Goal: Communication & Community: Answer question/provide support

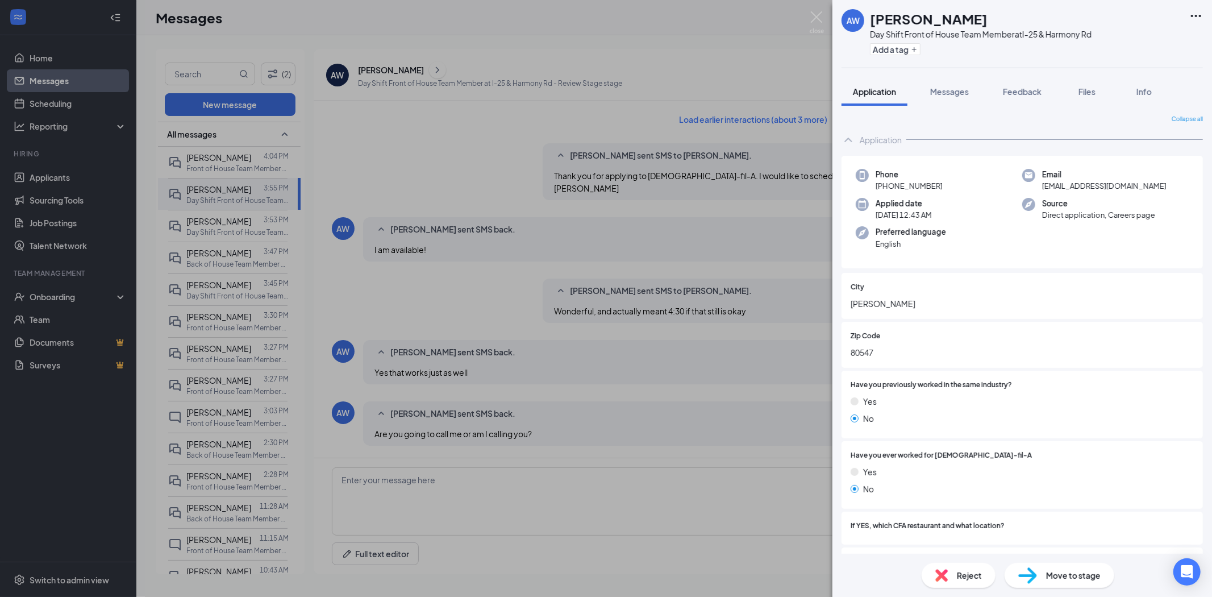
scroll to position [694, 0]
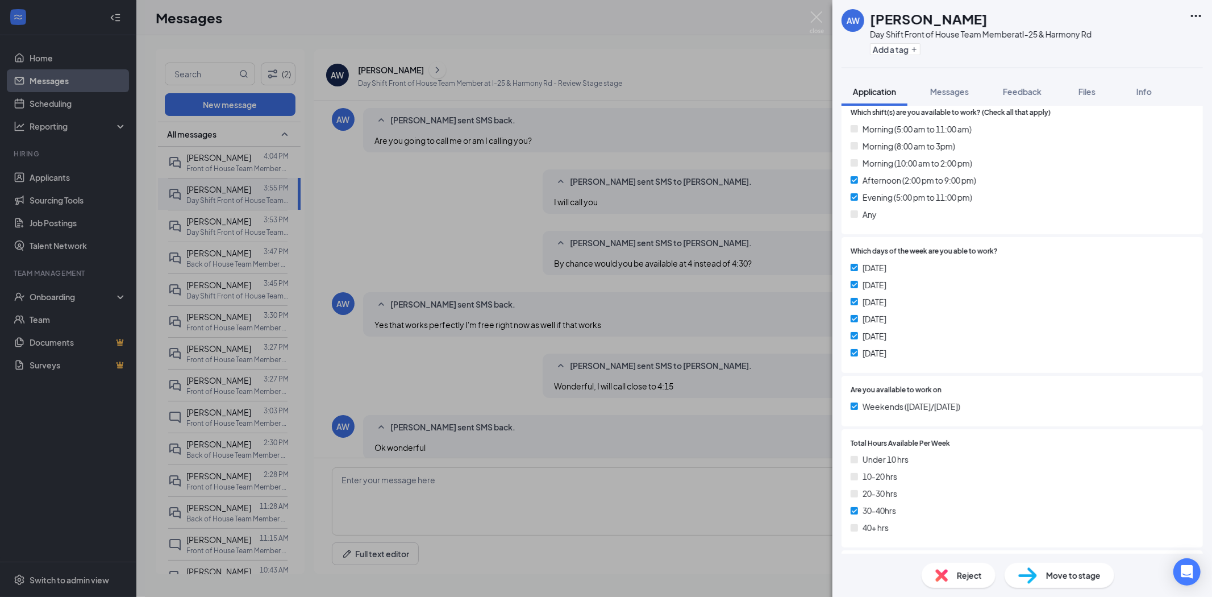
click at [219, 165] on div "AW August [PERSON_NAME] Day Shift Front of House Team Member at I-25 & Harmony …" at bounding box center [606, 298] width 1212 height 597
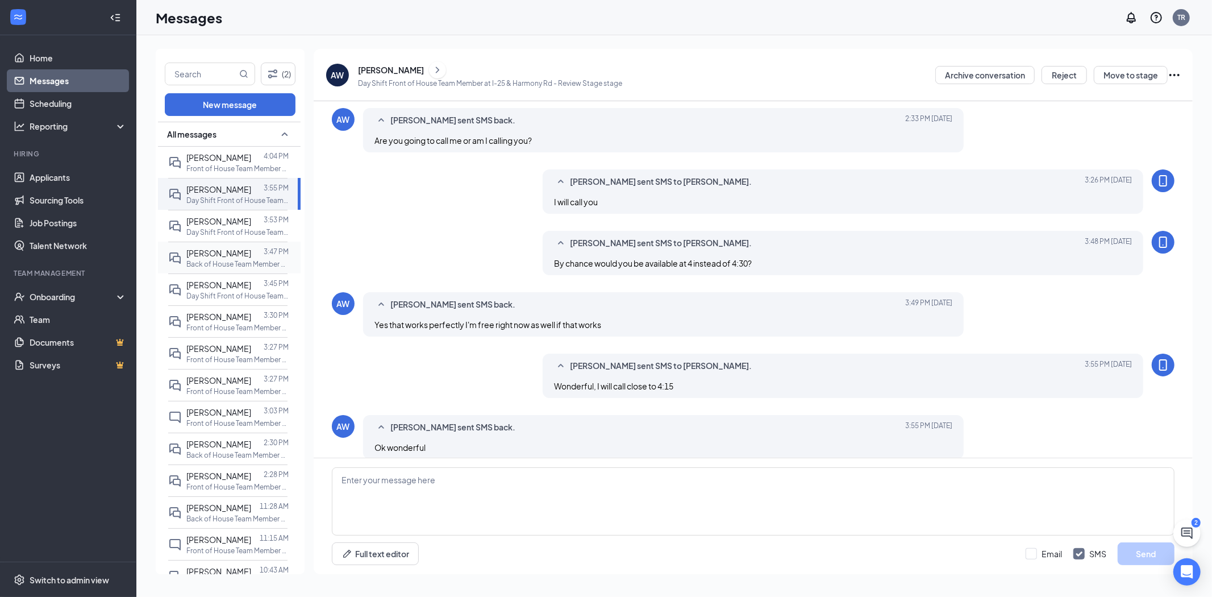
click at [251, 254] on div at bounding box center [257, 253] width 12 height 12
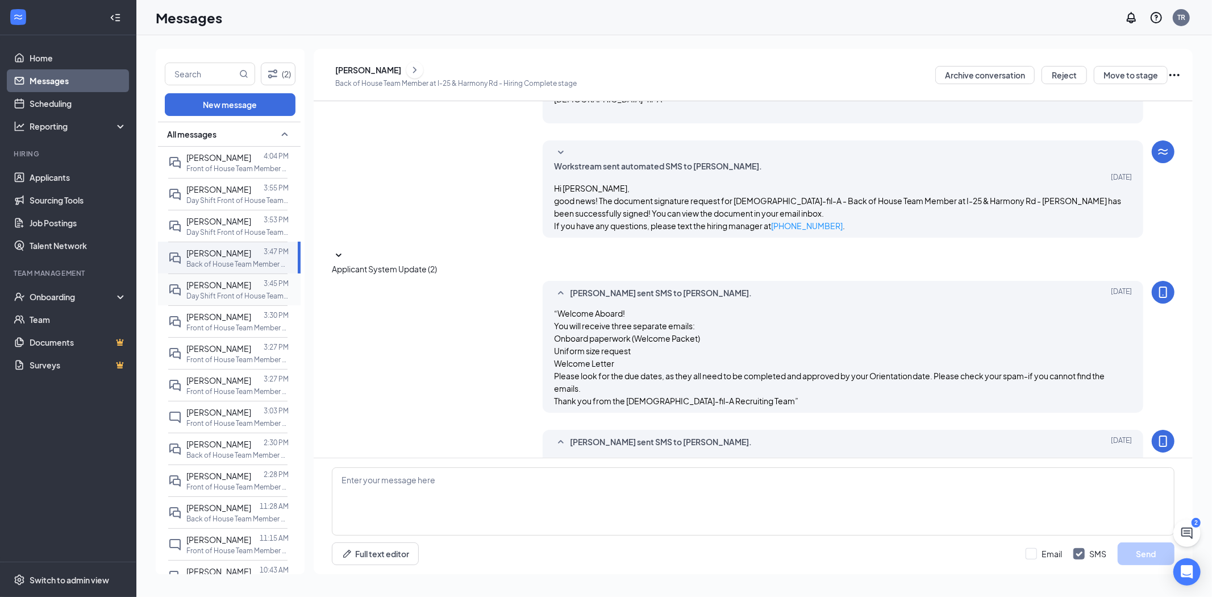
scroll to position [449, 0]
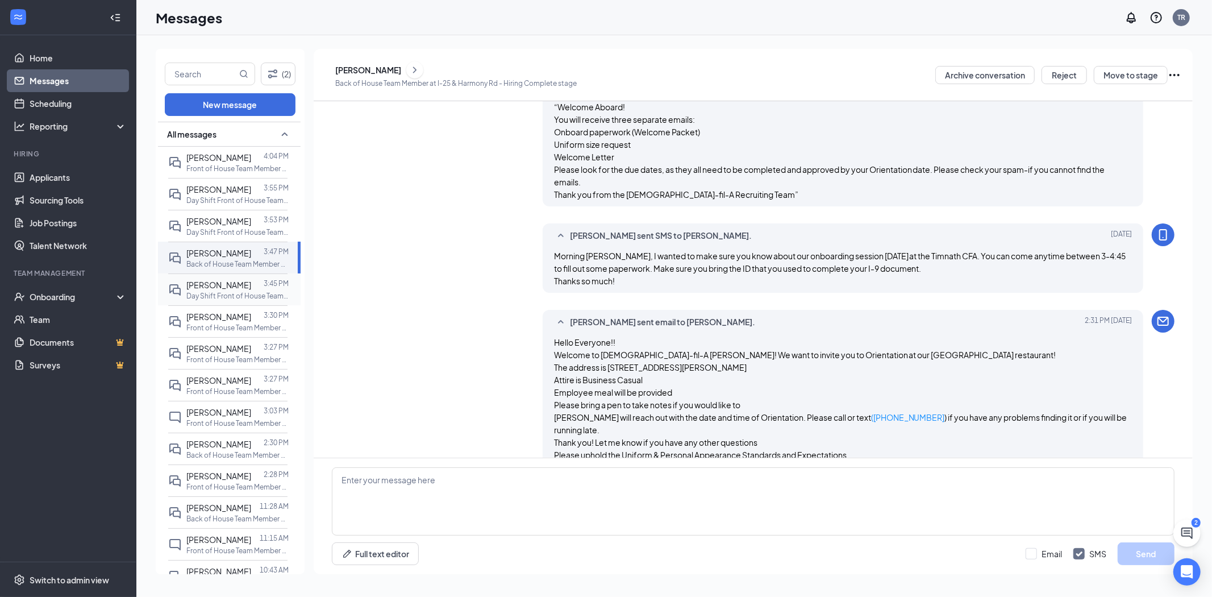
click at [252, 294] on p "Day Shift Front of House Team Member at I-25 & Harmony Rd" at bounding box center [237, 296] width 102 height 10
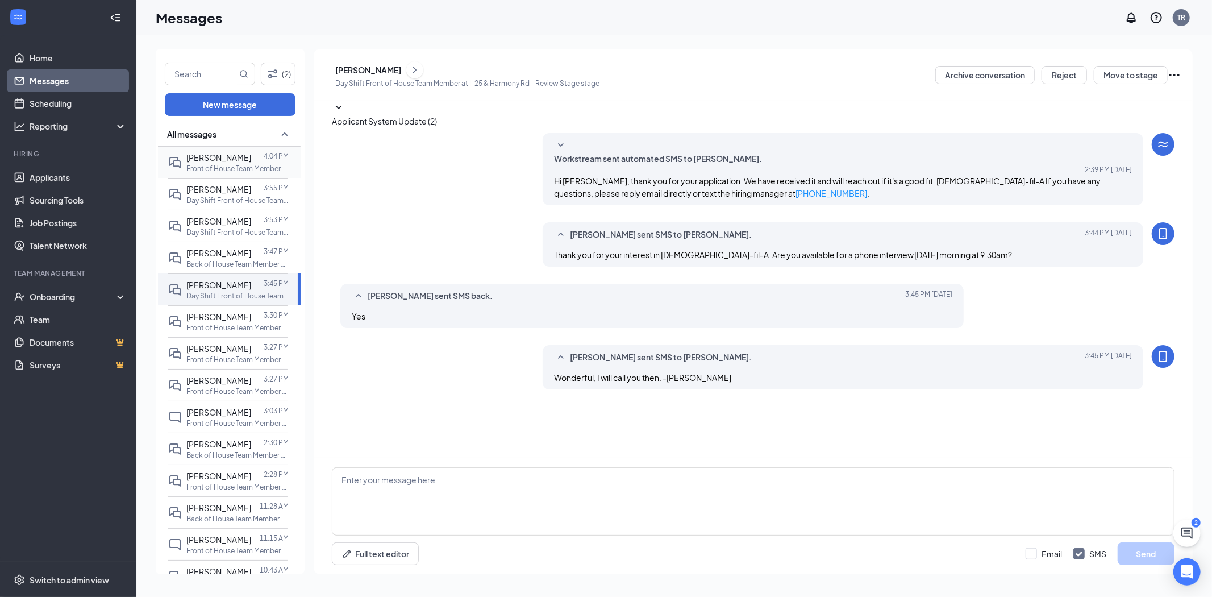
click at [208, 166] on p "Front of House Team Member at [GEOGRAPHIC_DATA][PERSON_NAME]" at bounding box center [237, 169] width 102 height 10
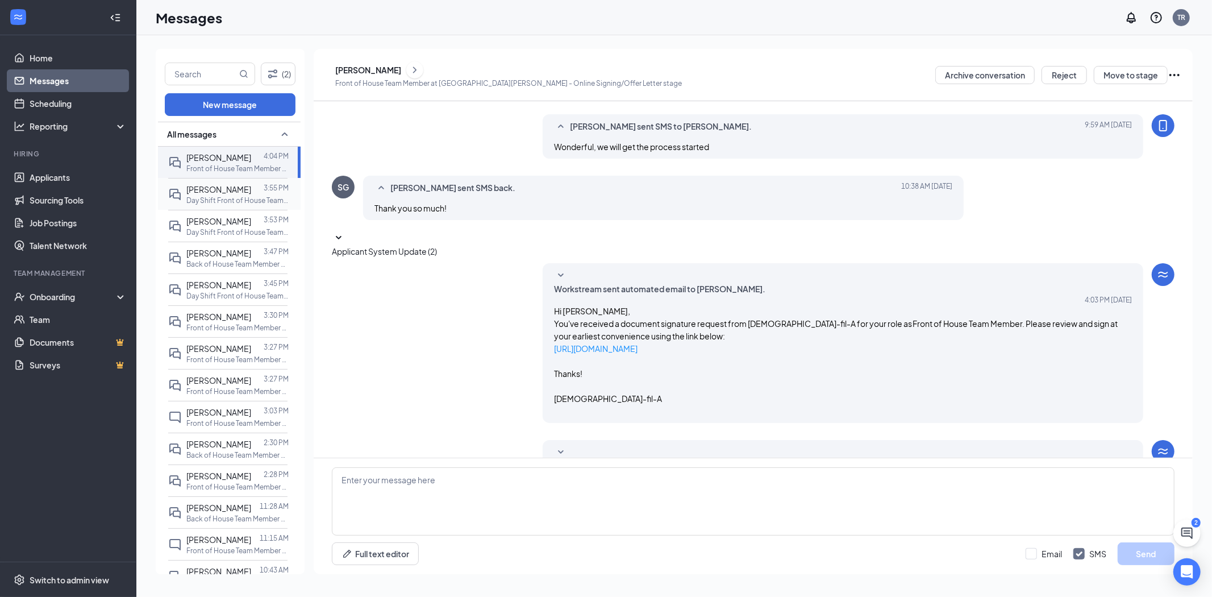
scroll to position [215, 0]
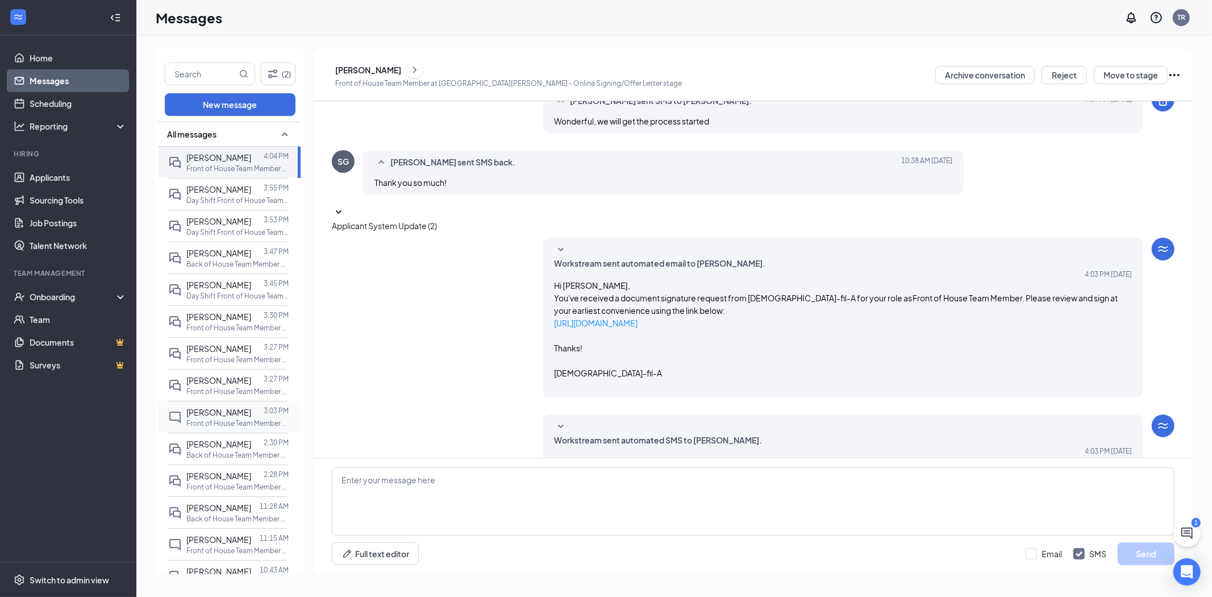
click at [224, 416] on span "[PERSON_NAME]" at bounding box center [218, 412] width 65 height 10
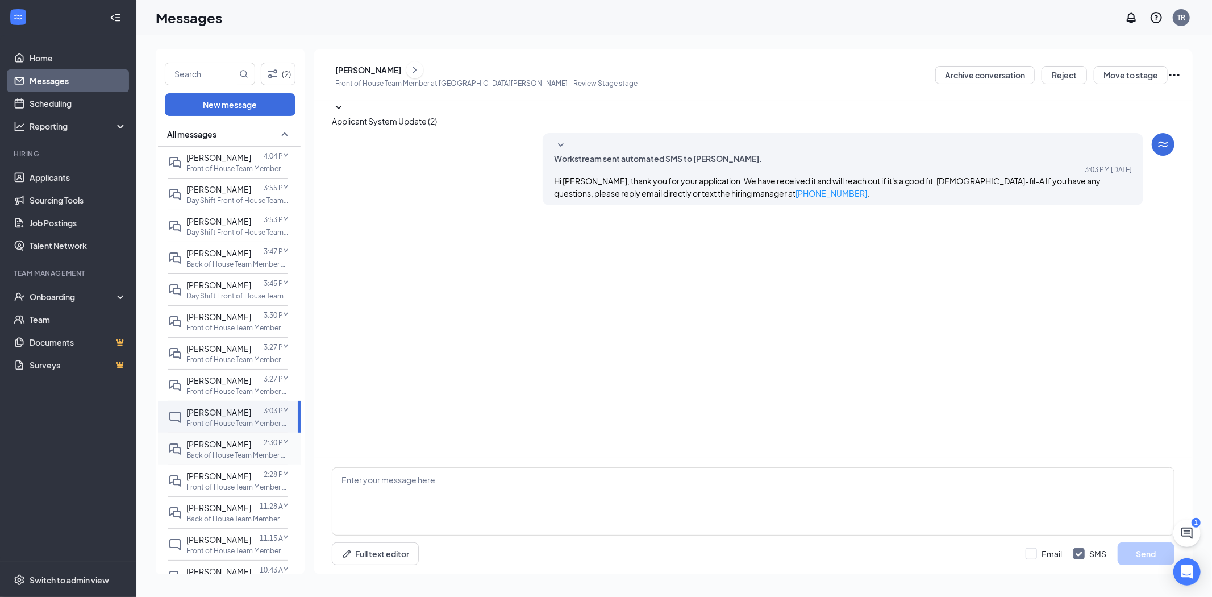
click at [237, 452] on p "Back of House Team Member at I-25 & Harmony Rd" at bounding box center [237, 455] width 102 height 10
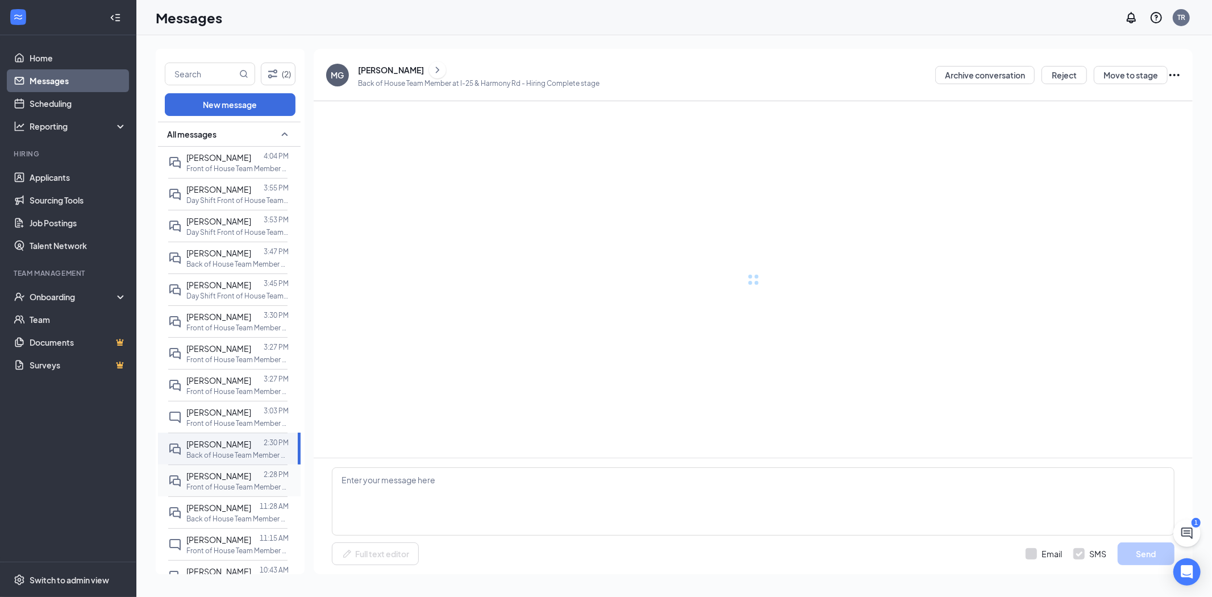
click at [251, 477] on div at bounding box center [257, 475] width 12 height 12
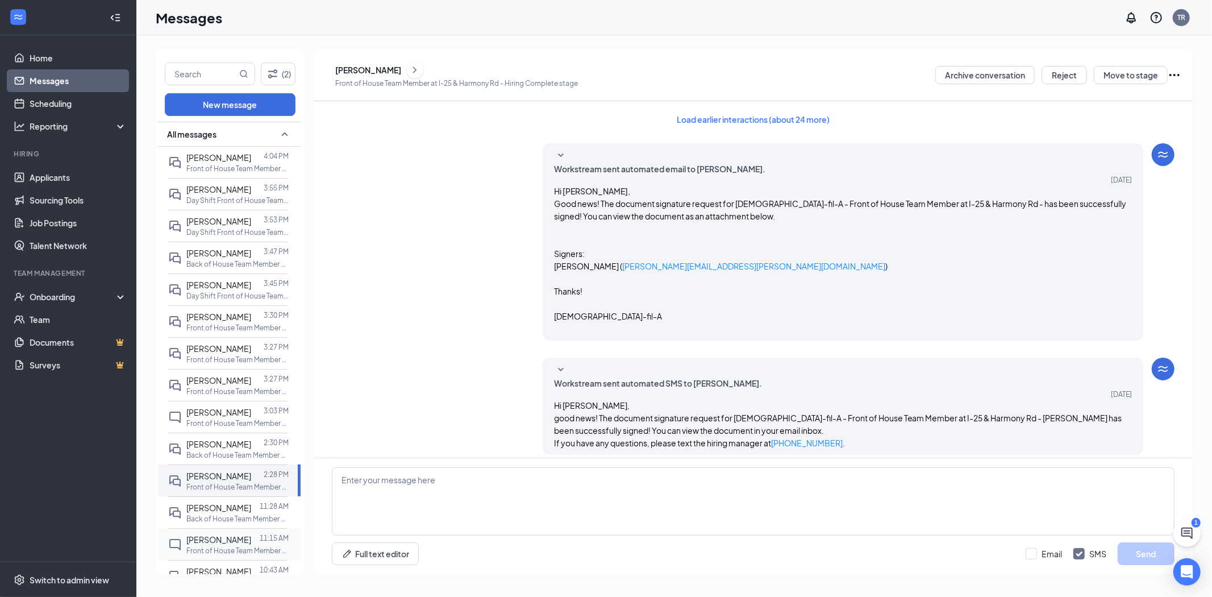
scroll to position [31, 0]
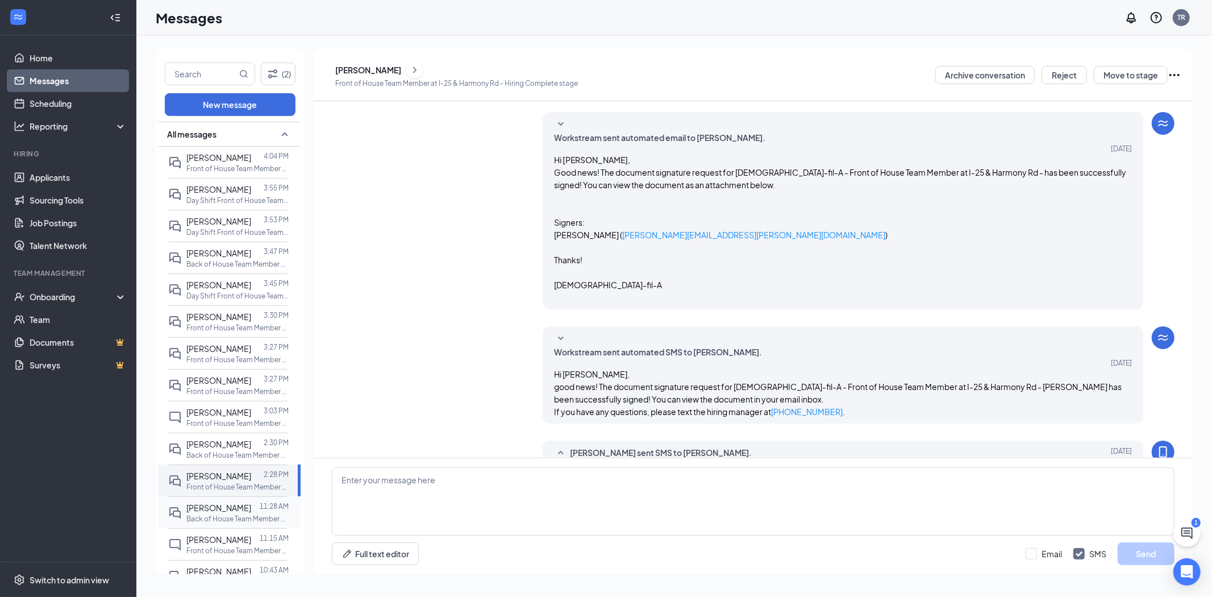
drag, startPoint x: 229, startPoint y: 539, endPoint x: 269, endPoint y: 517, distance: 45.3
click at [231, 538] on span "[PERSON_NAME]" at bounding box center [218, 539] width 65 height 10
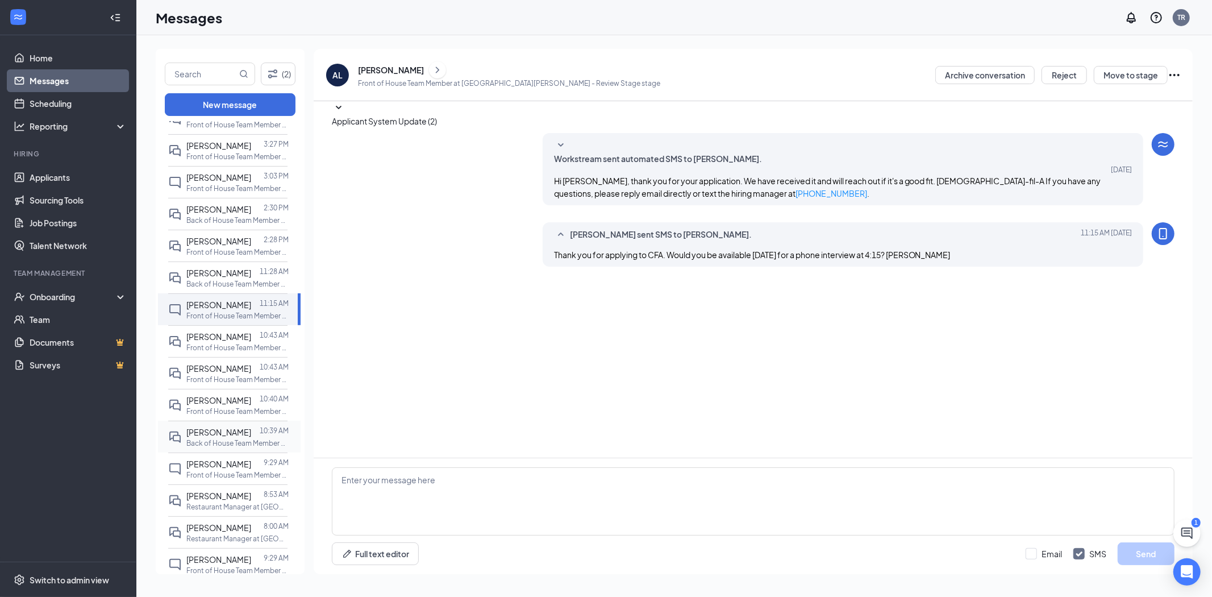
scroll to position [252, 0]
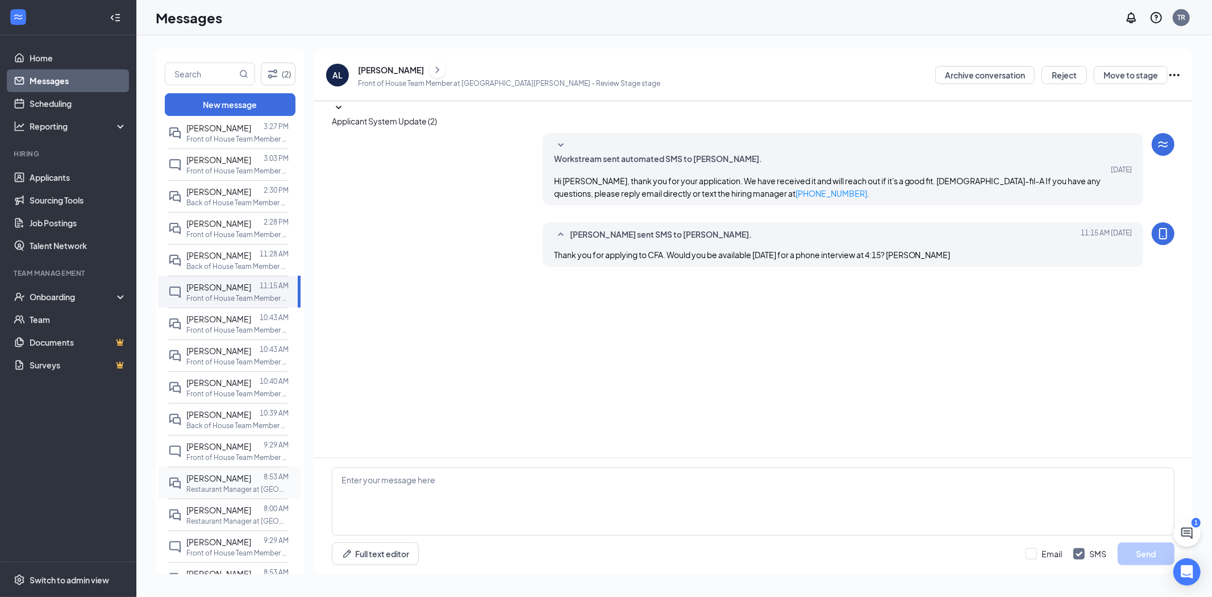
click at [231, 484] on div "[PERSON_NAME]" at bounding box center [218, 478] width 65 height 12
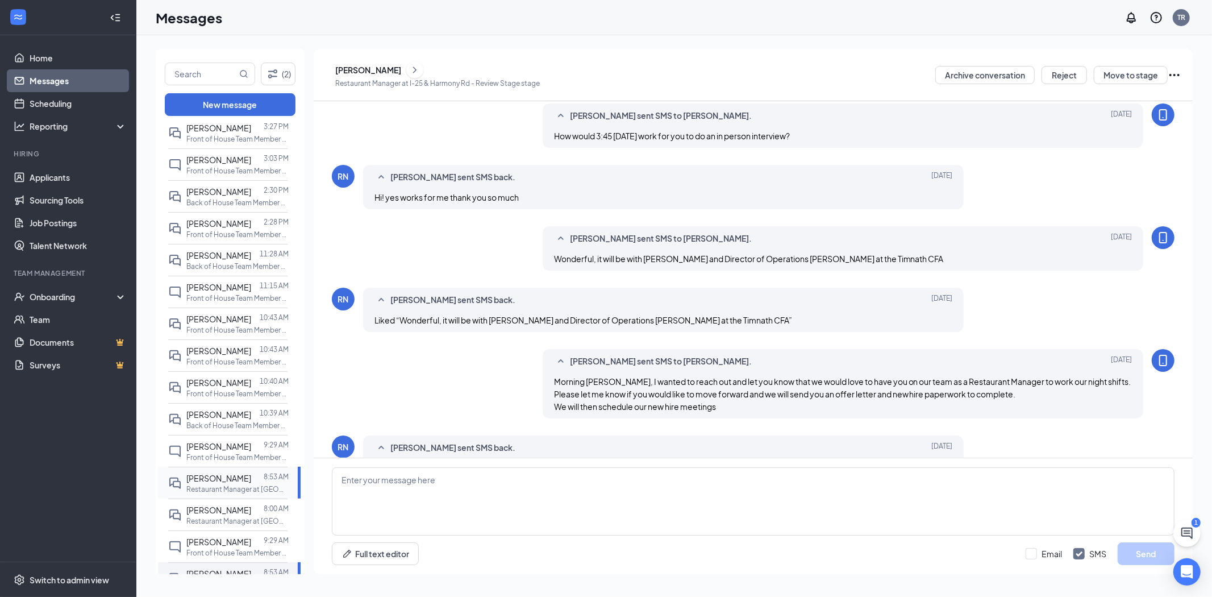
scroll to position [319, 0]
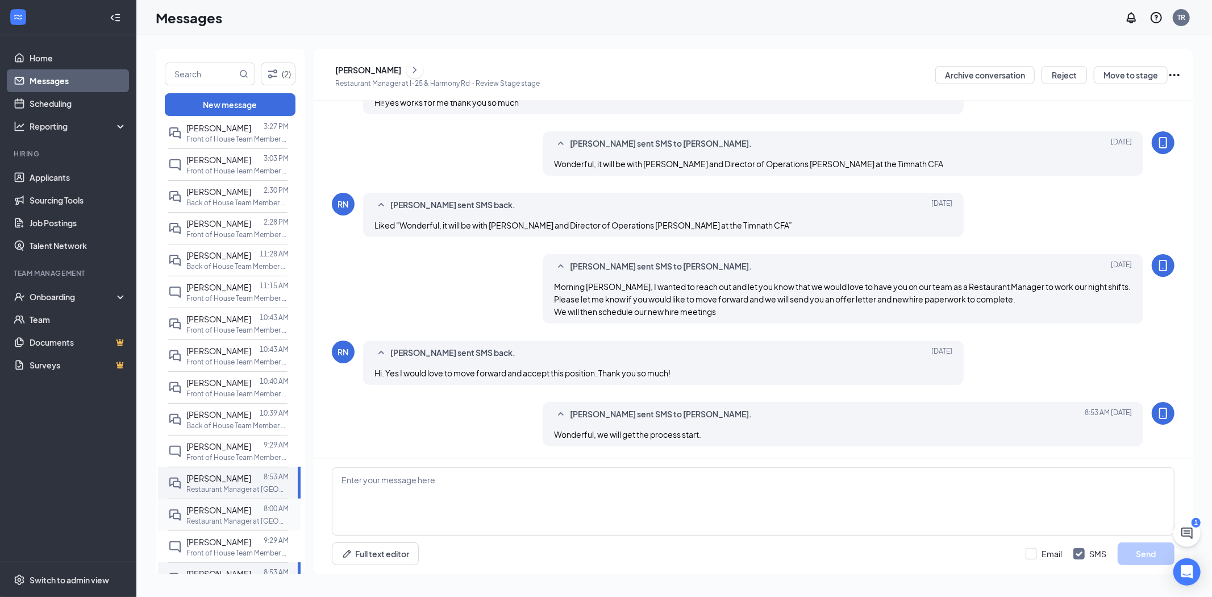
click at [220, 515] on span "[PERSON_NAME]" at bounding box center [218, 510] width 65 height 10
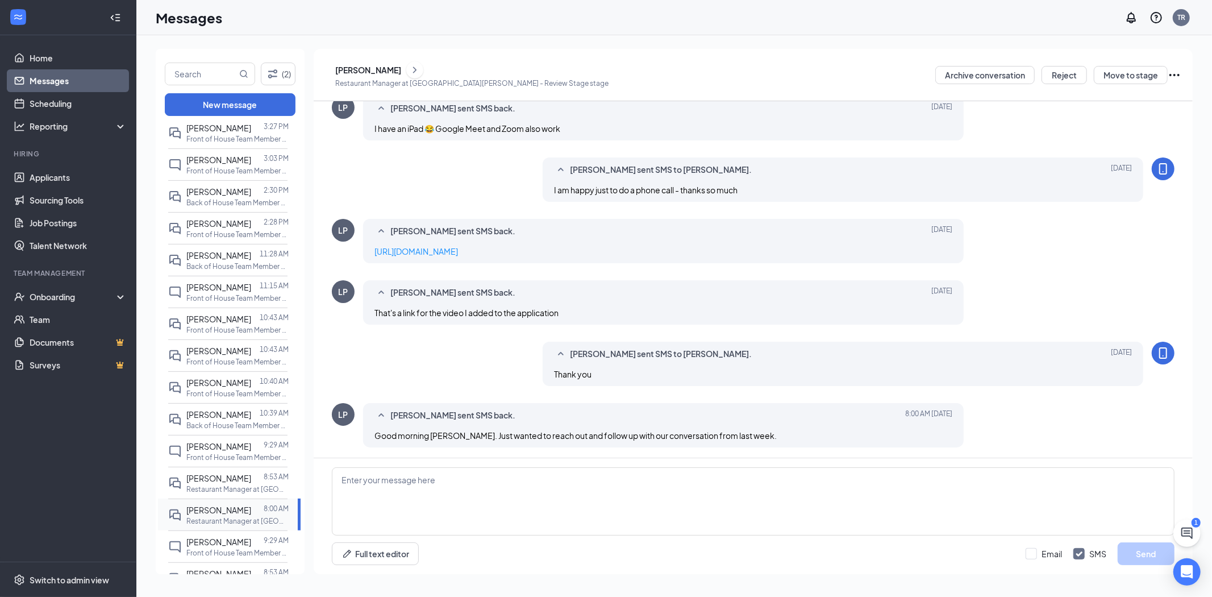
scroll to position [293, 0]
click at [480, 479] on textarea at bounding box center [753, 501] width 843 height 68
type textarea "Thanks for checking in. Would you be able to interview with our GM [DATE] morni…"
click at [1137, 552] on button "Send" at bounding box center [1146, 553] width 57 height 23
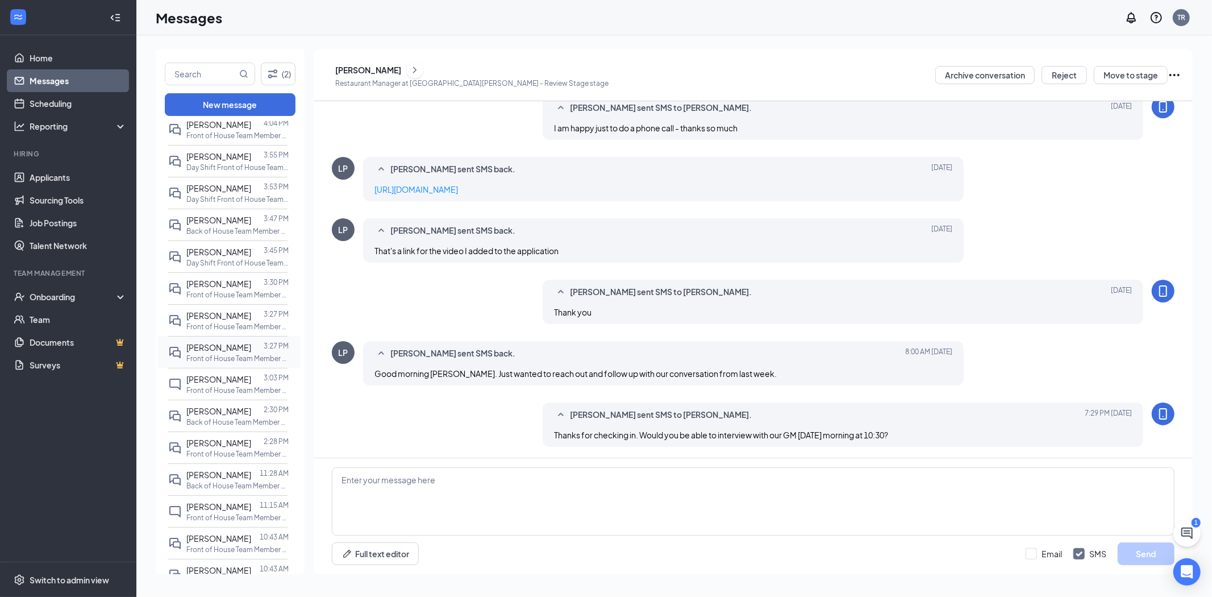
scroll to position [0, 0]
click at [224, 185] on span "[PERSON_NAME]" at bounding box center [218, 189] width 65 height 10
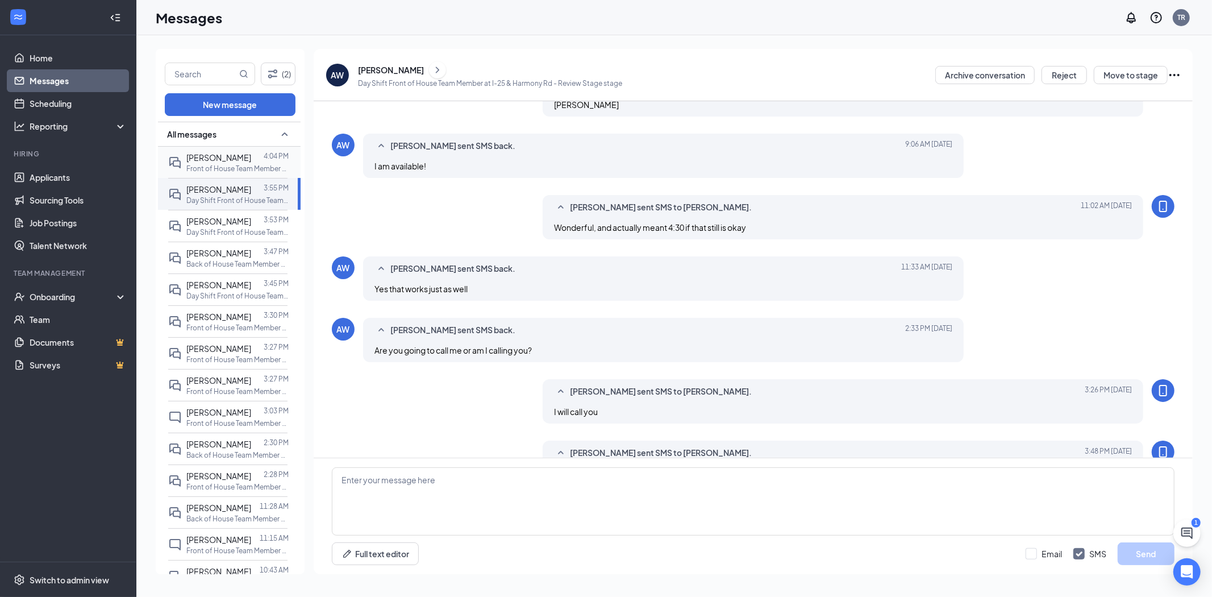
scroll to position [293, 0]
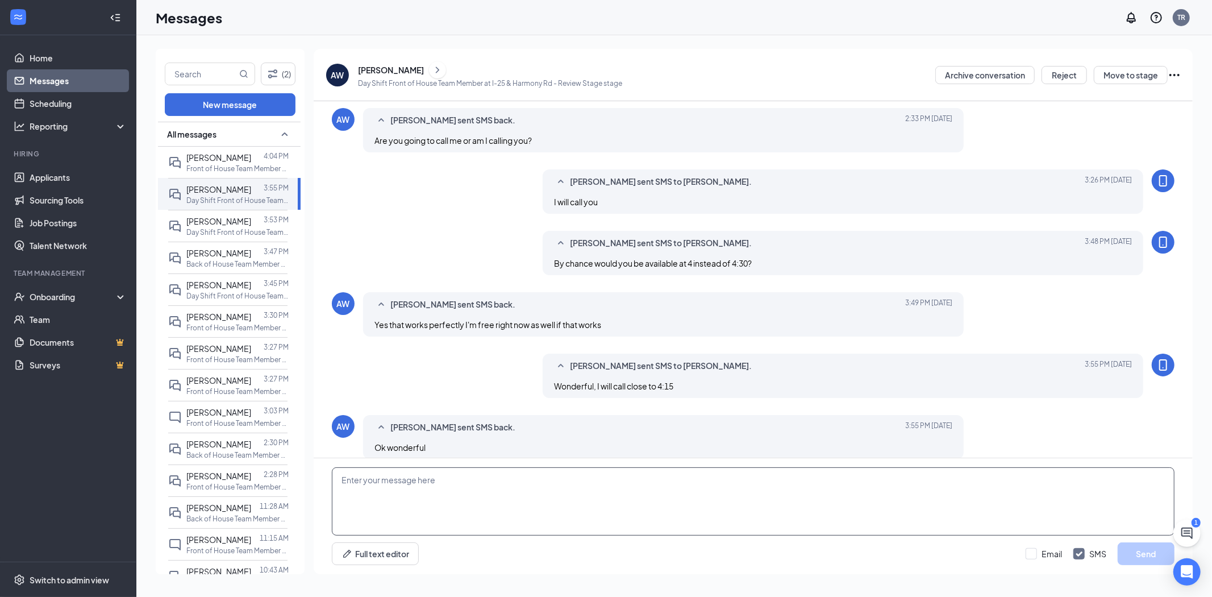
click at [381, 483] on textarea at bounding box center [753, 501] width 843 height 68
type textarea "T"
